Goal: Transaction & Acquisition: Purchase product/service

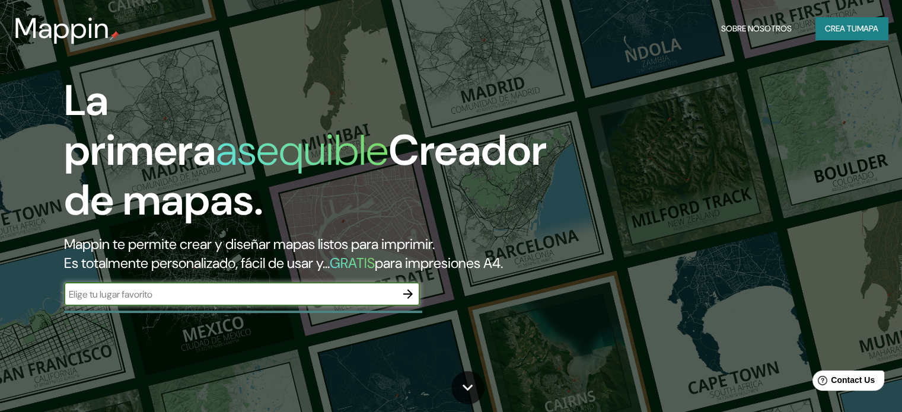
click at [223, 301] on input "text" at bounding box center [230, 295] width 332 height 14
type input "Puerto [PERSON_NAME]"
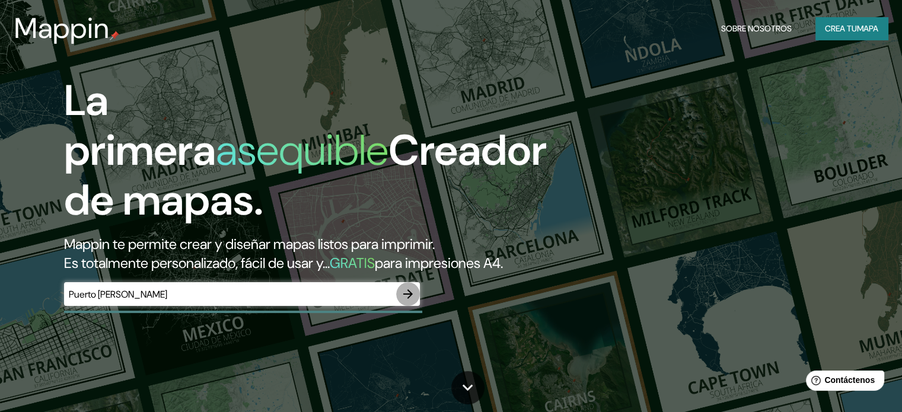
click at [411, 301] on icon "button" at bounding box center [408, 294] width 14 height 14
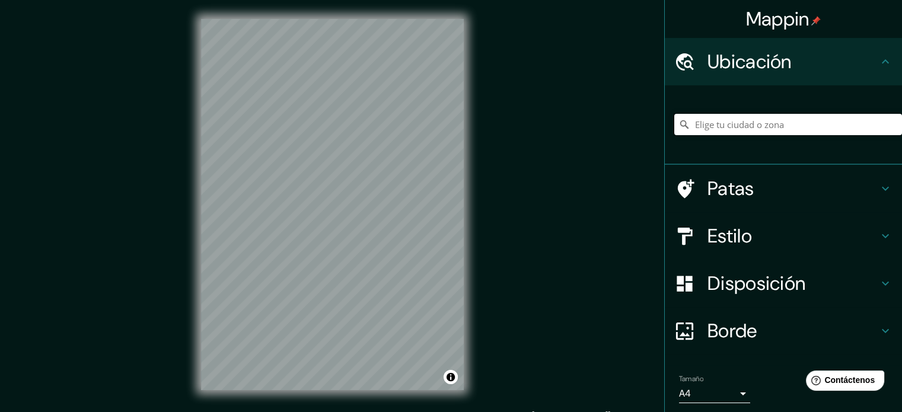
click at [726, 123] on input "Elige tu ciudad o zona" at bounding box center [789, 124] width 228 height 21
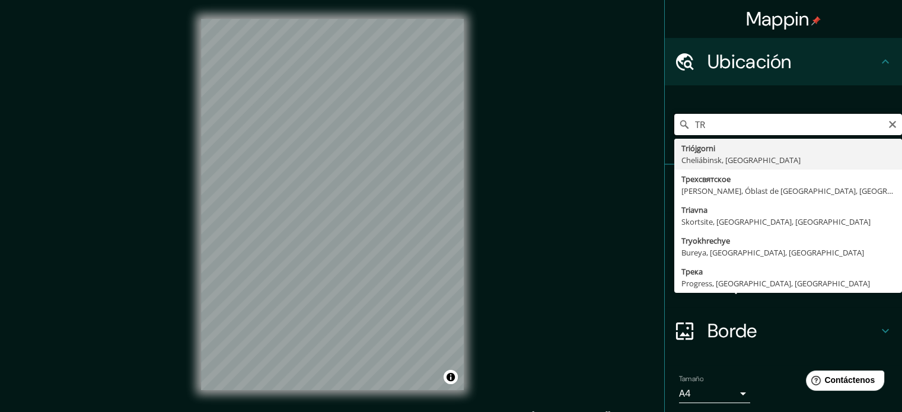
type input "T"
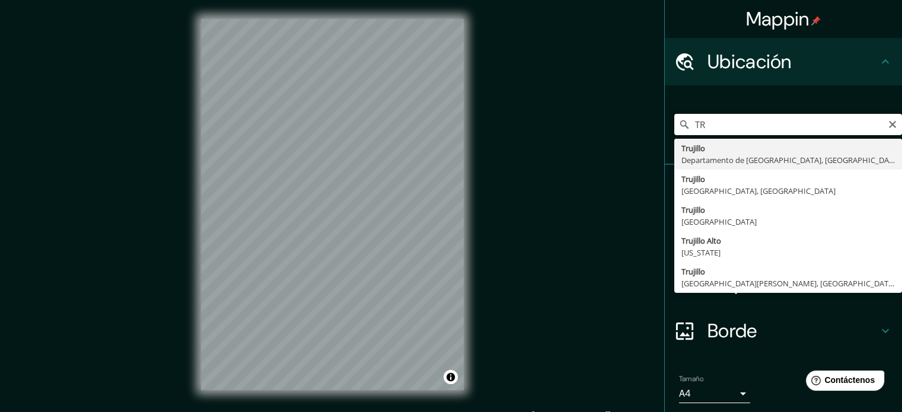
type input "T"
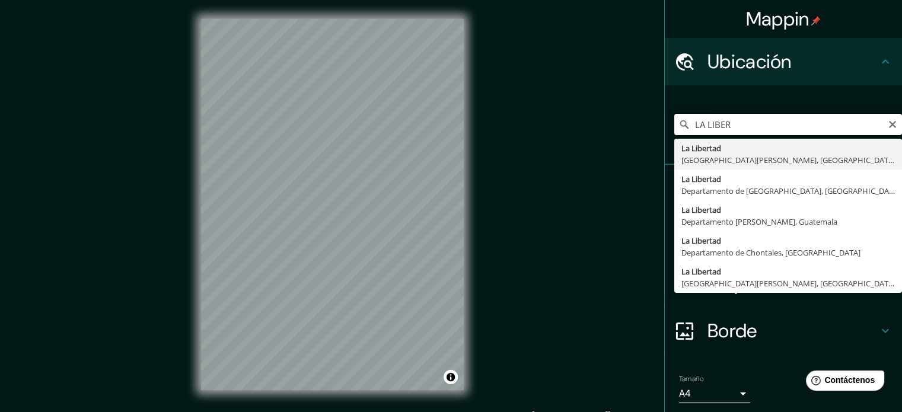
drag, startPoint x: 732, startPoint y: 125, endPoint x: 646, endPoint y: 125, distance: 86.6
click at [653, 125] on div "Mappin Ubicación LA LIBER [GEOGRAPHIC_DATA][PERSON_NAME], [GEOGRAPHIC_DATA] [GE…" at bounding box center [451, 214] width 902 height 428
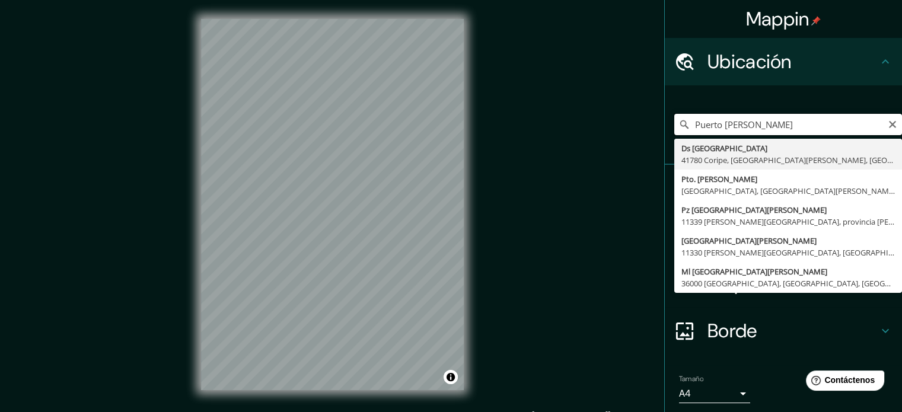
drag, startPoint x: 735, startPoint y: 123, endPoint x: 622, endPoint y: 121, distance: 113.3
click at [622, 122] on div "Mappin Ubicación [GEOGRAPHIC_DATA][PERSON_NAME] 41780 [GEOGRAPHIC_DATA], [GEOGR…" at bounding box center [451, 214] width 902 height 428
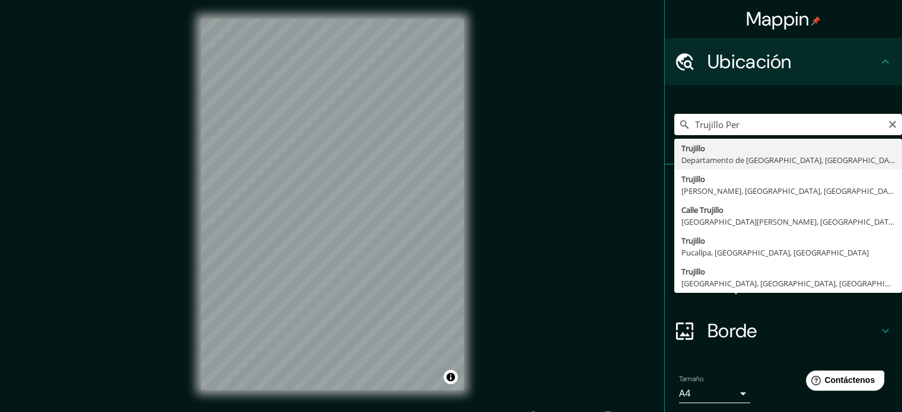
type input "[GEOGRAPHIC_DATA], [GEOGRAPHIC_DATA], [GEOGRAPHIC_DATA]"
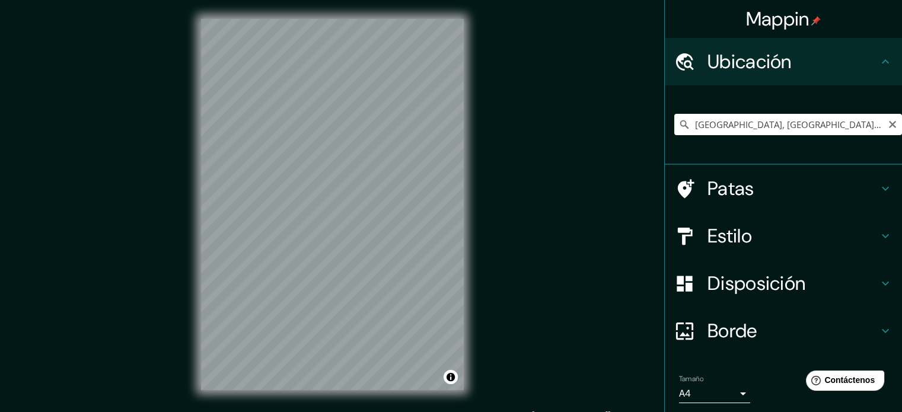
click at [888, 122] on icon "Claro" at bounding box center [892, 124] width 9 height 9
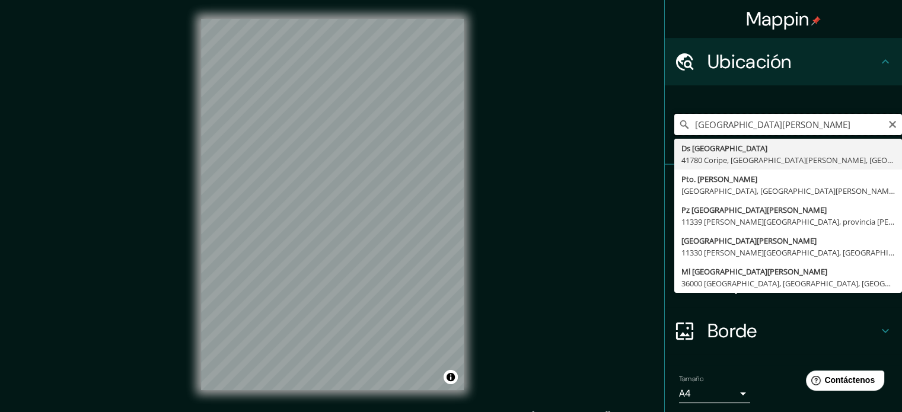
drag, startPoint x: 746, startPoint y: 121, endPoint x: 617, endPoint y: 145, distance: 131.6
click at [619, 144] on div "Mappin Ubicación [GEOGRAPHIC_DATA][PERSON_NAME] 41780 [GEOGRAPHIC_DATA], [GEOGR…" at bounding box center [451, 214] width 902 height 428
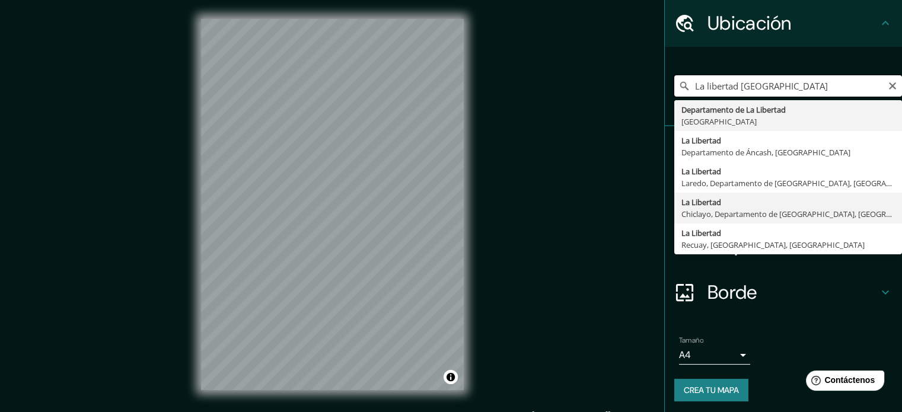
scroll to position [41, 0]
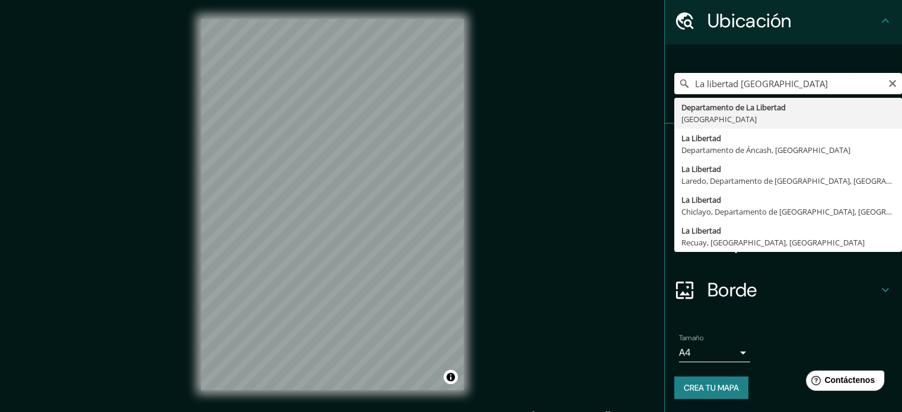
drag, startPoint x: 762, startPoint y: 97, endPoint x: 736, endPoint y: 101, distance: 26.5
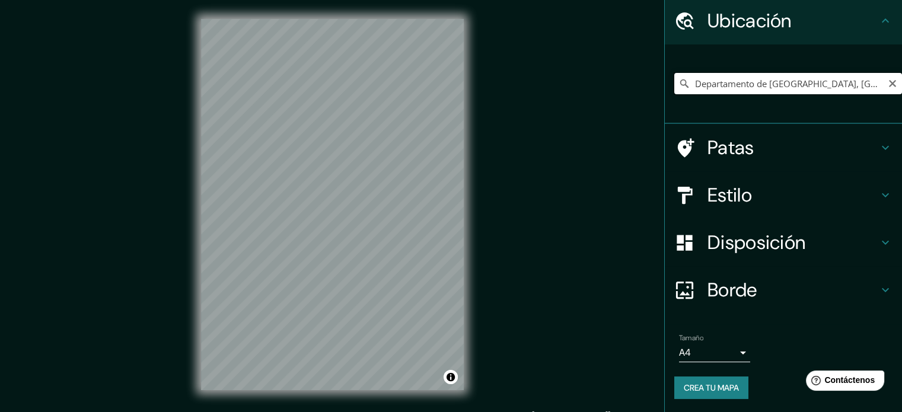
drag, startPoint x: 828, startPoint y: 83, endPoint x: 839, endPoint y: 83, distance: 10.7
click at [829, 83] on input "Departamento de [GEOGRAPHIC_DATA], [GEOGRAPHIC_DATA]" at bounding box center [789, 83] width 228 height 21
click at [844, 81] on input "Departamento de [GEOGRAPHIC_DATA], [GEOGRAPHIC_DATA]" at bounding box center [789, 83] width 228 height 21
drag, startPoint x: 840, startPoint y: 88, endPoint x: 638, endPoint y: 113, distance: 203.2
click at [638, 113] on div "Mappin Ubicación Departamento de [GEOGRAPHIC_DATA], [GEOGRAPHIC_DATA] Patas Est…" at bounding box center [451, 214] width 902 height 428
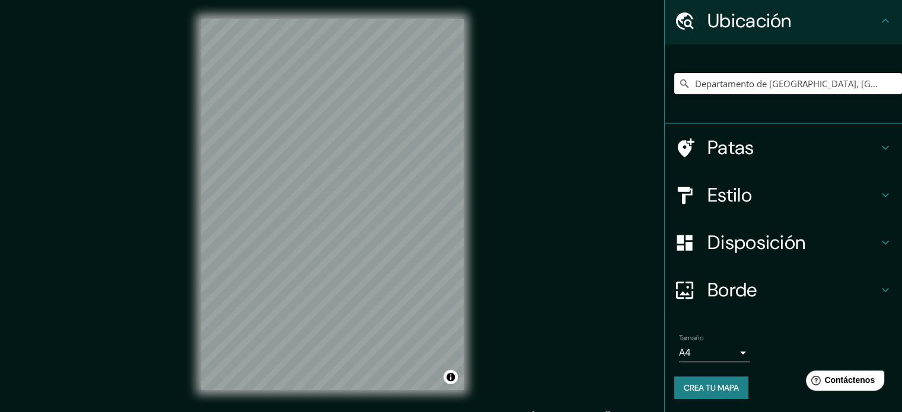
type input "Departamento de [GEOGRAPHIC_DATA], [GEOGRAPHIC_DATA]"
click at [731, 145] on font "Patas" at bounding box center [731, 147] width 47 height 25
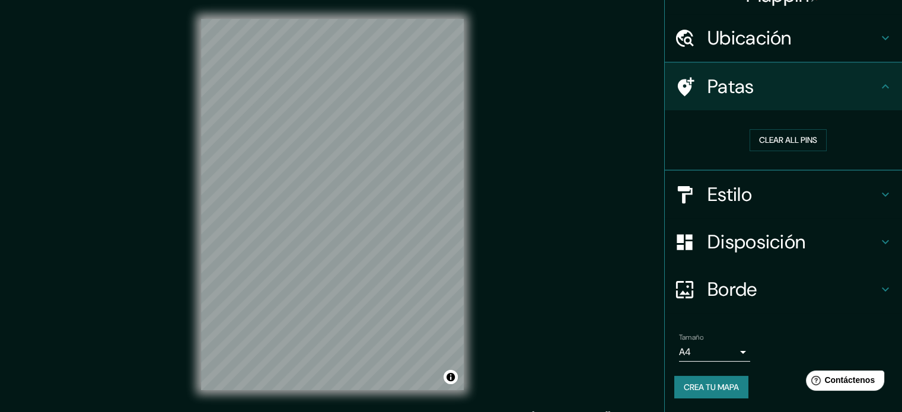
scroll to position [24, 0]
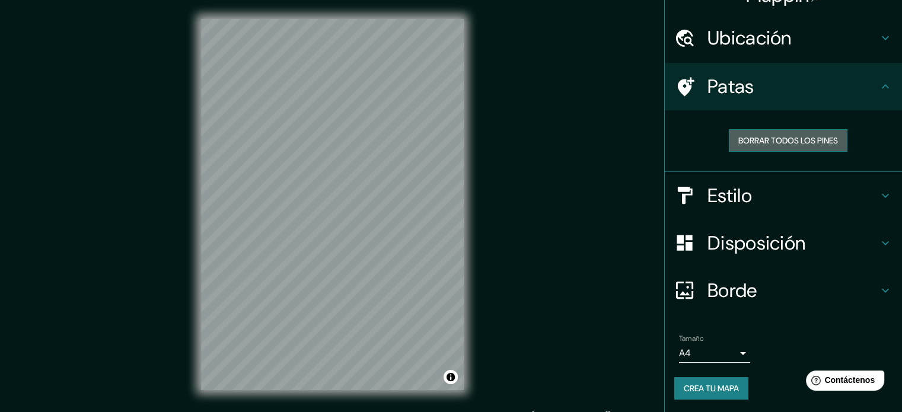
click at [791, 145] on font "Borrar todos los pines" at bounding box center [789, 140] width 100 height 11
click at [742, 241] on font "Disposición" at bounding box center [757, 243] width 98 height 25
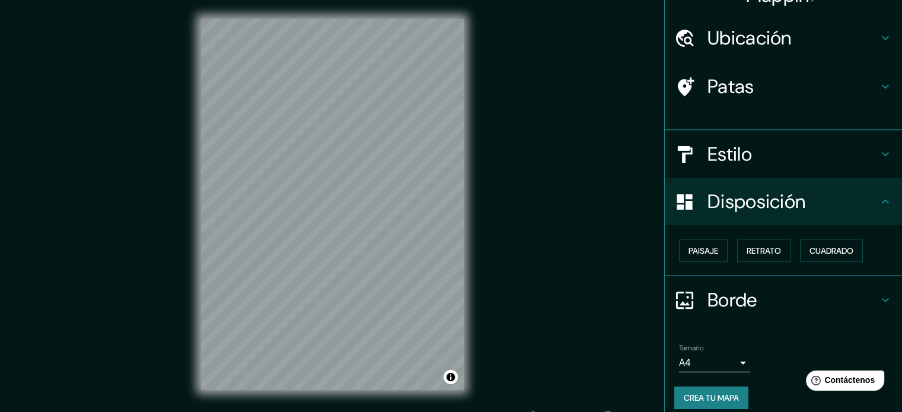
scroll to position [14, 0]
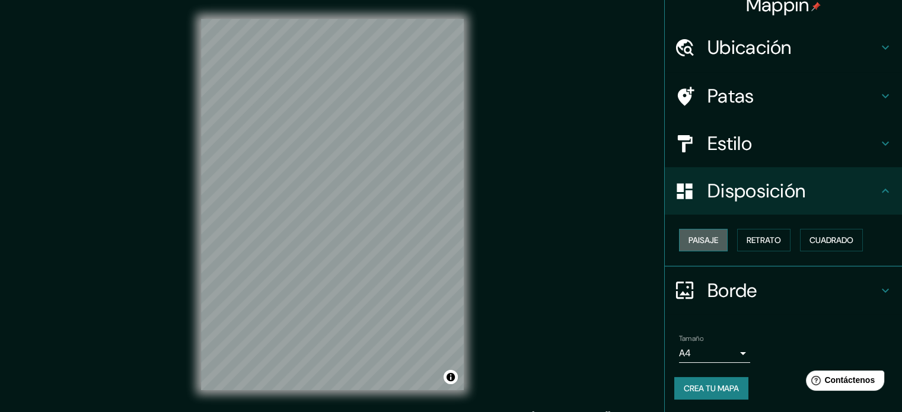
click at [698, 243] on font "Paisaje" at bounding box center [704, 240] width 30 height 11
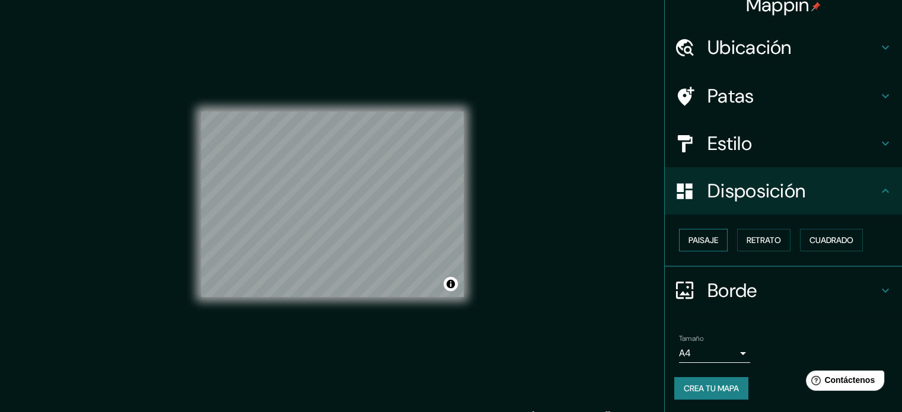
click at [700, 241] on font "Paisaje" at bounding box center [704, 240] width 30 height 11
click at [747, 238] on font "Retrato" at bounding box center [764, 240] width 34 height 11
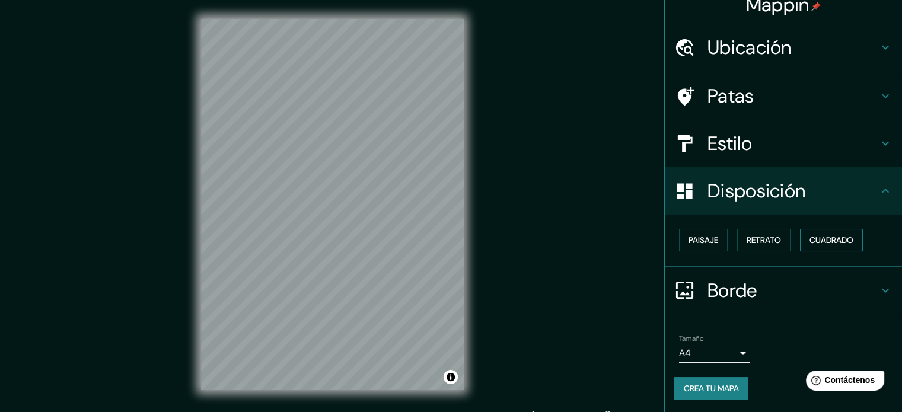
click at [814, 239] on font "Cuadrado" at bounding box center [832, 240] width 44 height 11
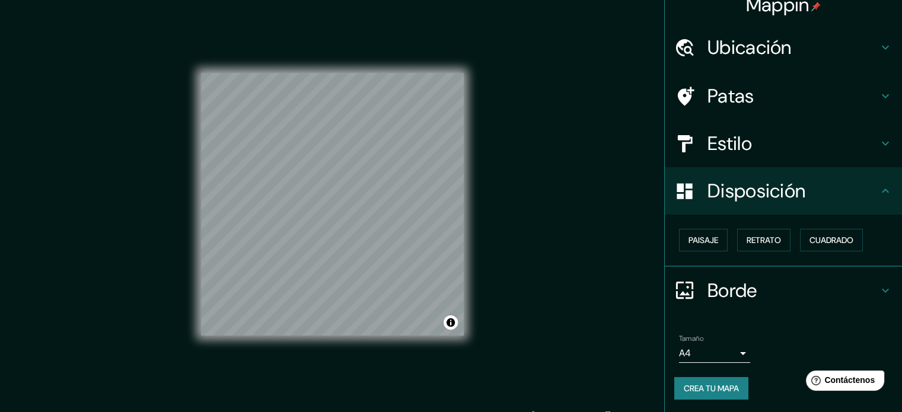
scroll to position [0, 0]
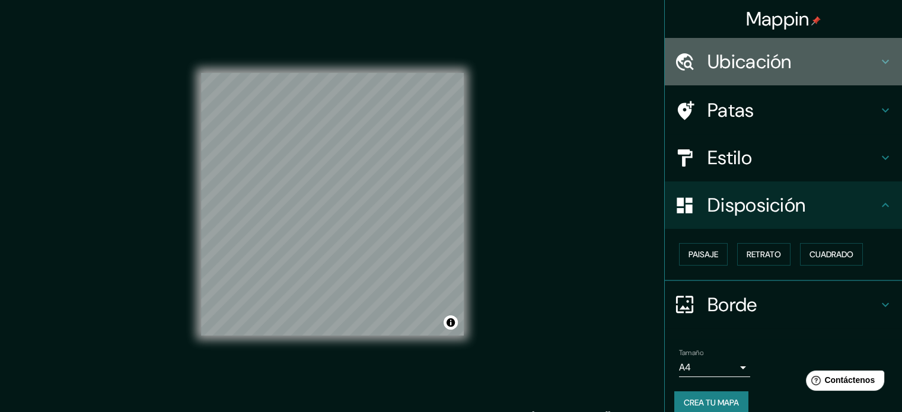
click at [725, 78] on div "Ubicación" at bounding box center [783, 61] width 237 height 47
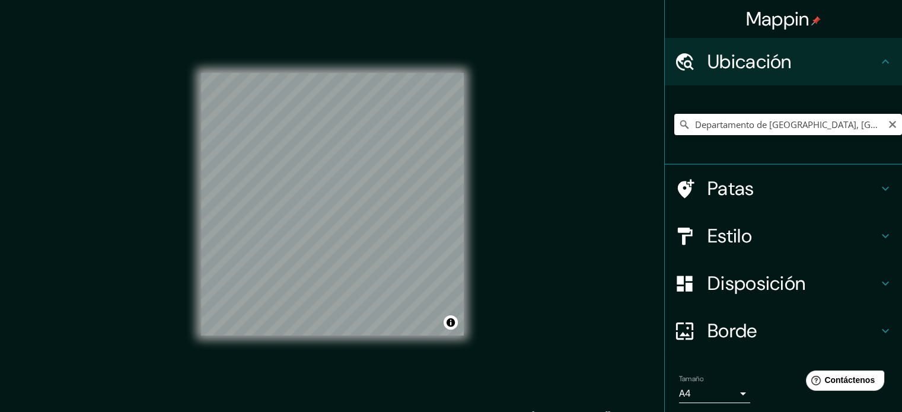
click at [711, 127] on input "Departamento de [GEOGRAPHIC_DATA], [GEOGRAPHIC_DATA]" at bounding box center [789, 124] width 228 height 21
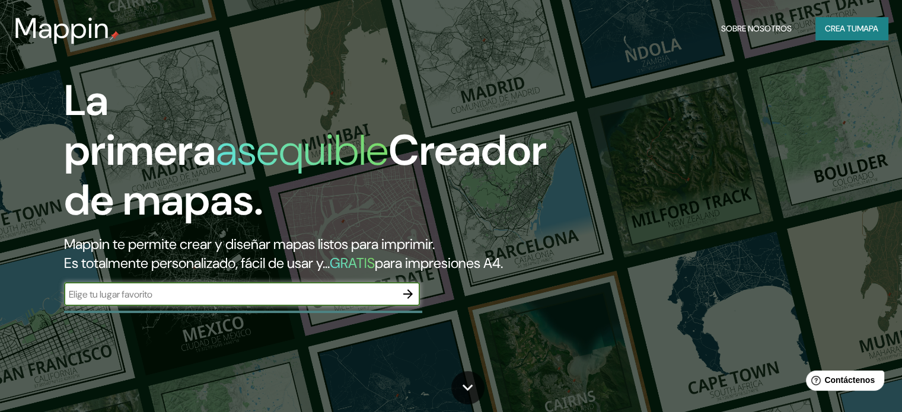
paste input "-8.403101676381132, -78.89660326138493"
type input "-8.403101676381132, -78.89660326138493"
click at [405, 301] on icon "button" at bounding box center [408, 294] width 14 height 14
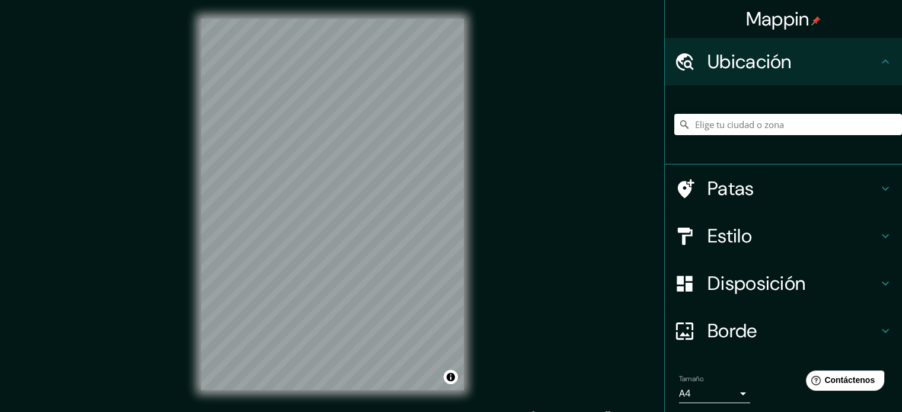
click at [719, 133] on input "Elige tu ciudad o zona" at bounding box center [789, 124] width 228 height 21
paste input "-8.403101676381132, -78.89660326138493"
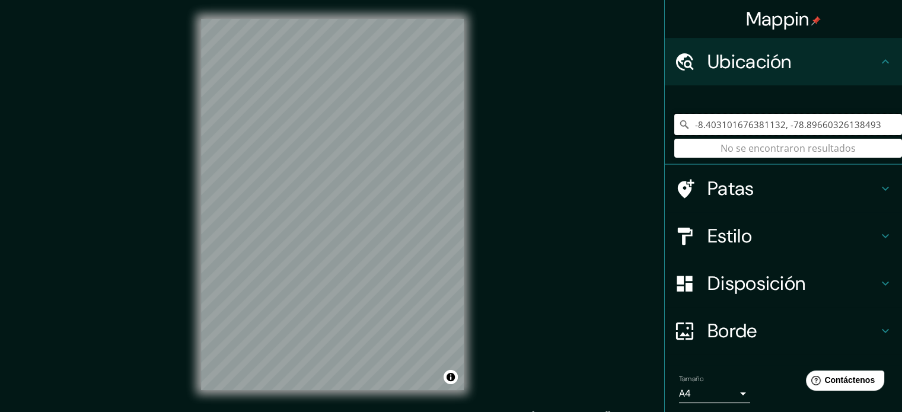
type input "-8.403101676381132, -78.89660326138493"
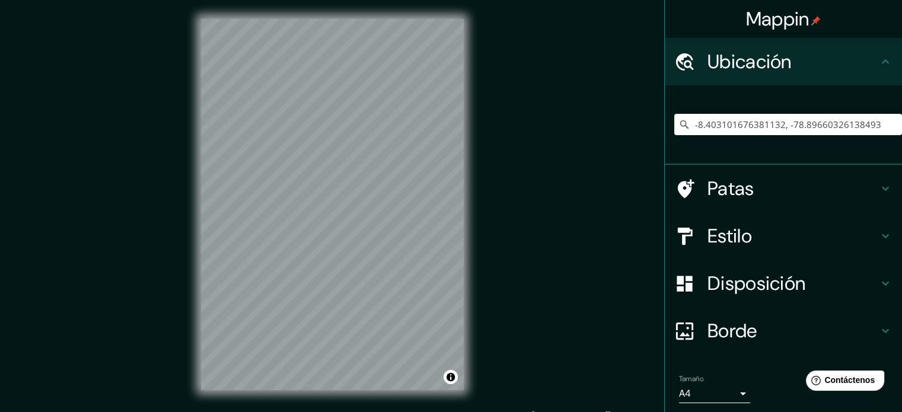
click at [746, 150] on div "-8.403101676381132, -78.89660326138493 No se encontraron resultados" at bounding box center [789, 124] width 228 height 59
click at [871, 117] on input "-8.403101676381132, -78.89660326138493" at bounding box center [789, 124] width 228 height 21
